Goal: Task Accomplishment & Management: Manage account settings

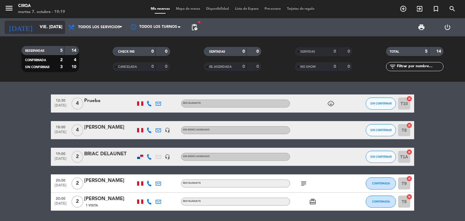
click at [53, 30] on input "vie. [DATE]" at bounding box center [65, 27] width 57 height 11
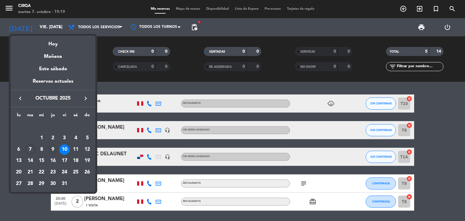
click at [51, 148] on div "9" at bounding box center [53, 149] width 10 height 10
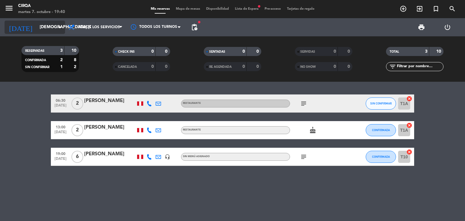
click at [53, 31] on input "[DEMOGRAPHIC_DATA] [DATE]" at bounding box center [65, 27] width 57 height 11
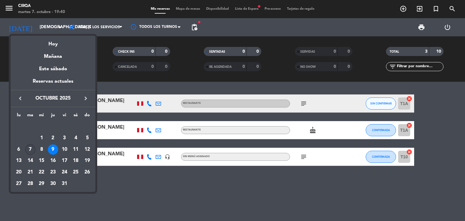
click at [31, 148] on div "7" at bounding box center [30, 149] width 10 height 10
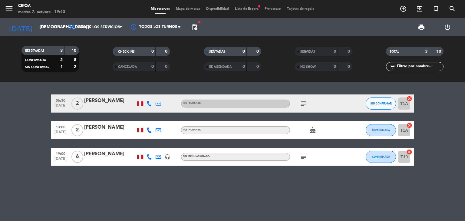
type input "[DATE] oct."
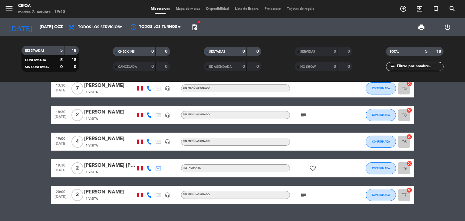
scroll to position [28, 0]
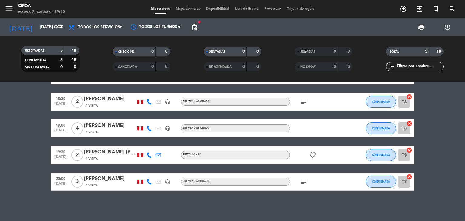
click at [356, 134] on div at bounding box center [352, 128] width 16 height 18
drag, startPoint x: 329, startPoint y: 127, endPoint x: 301, endPoint y: 130, distance: 28.0
click at [326, 127] on div at bounding box center [317, 128] width 54 height 18
click at [123, 127] on div "[PERSON_NAME]" at bounding box center [109, 126] width 51 height 8
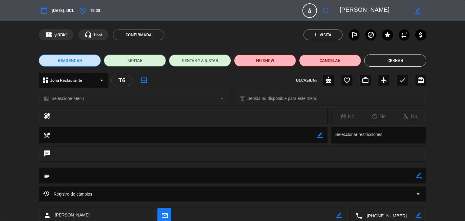
click at [137, 62] on button "SENTAR" at bounding box center [135, 60] width 62 height 12
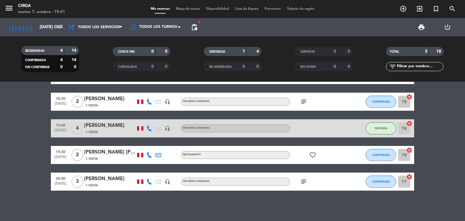
click at [149, 155] on icon at bounding box center [148, 154] width 5 height 5
click at [163, 144] on span at bounding box center [165, 144] width 5 height 5
